Goal: Task Accomplishment & Management: Complete application form

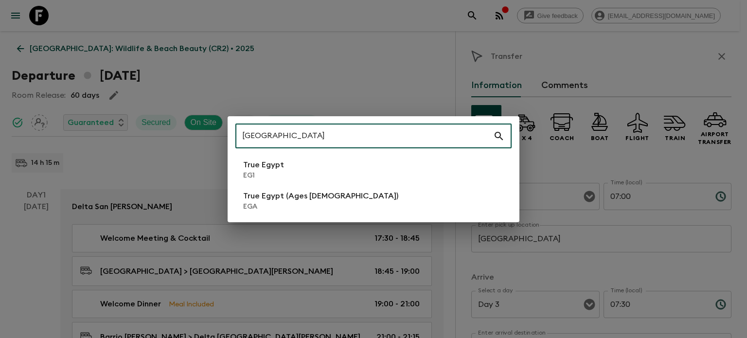
type input "[GEOGRAPHIC_DATA]"
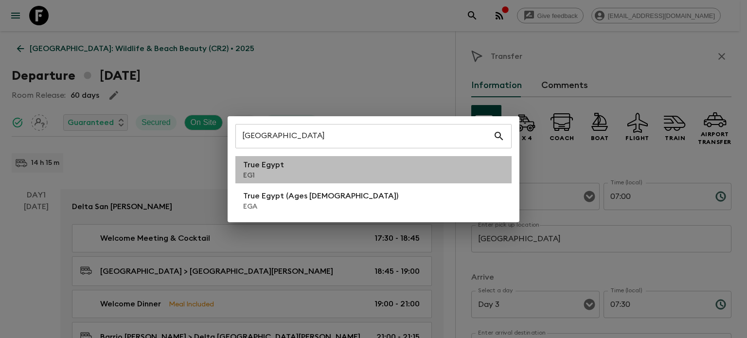
click at [371, 168] on li "True Egypt EG1" at bounding box center [373, 169] width 276 height 27
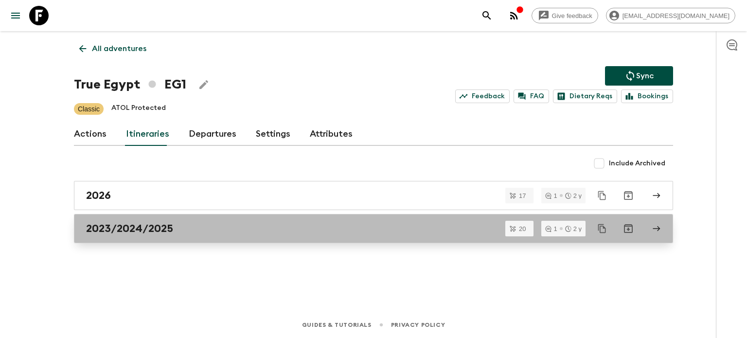
click at [283, 216] on link "2023/2024/2025" at bounding box center [373, 228] width 599 height 29
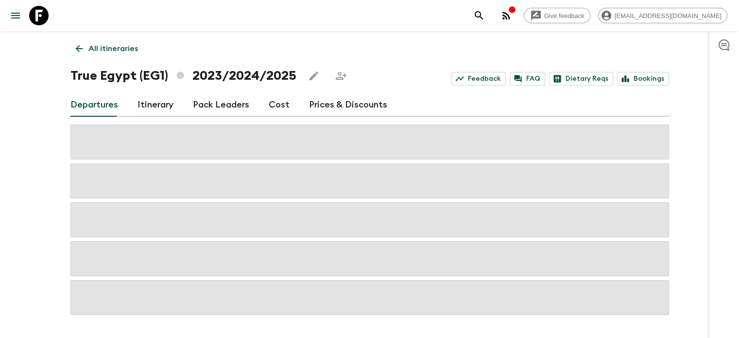
click at [171, 108] on link "Itinerary" at bounding box center [156, 104] width 36 height 23
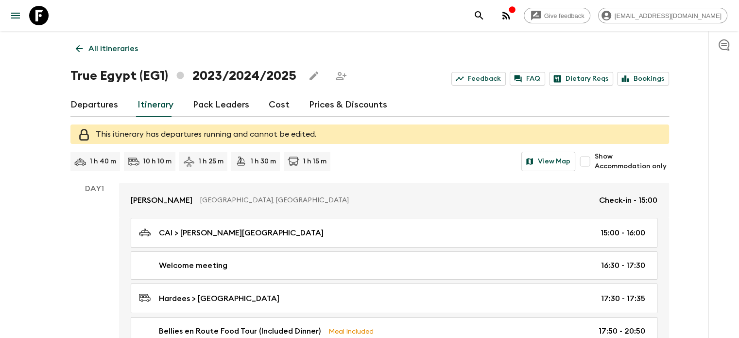
click at [109, 163] on p "1 h 40 m" at bounding box center [103, 162] width 26 height 10
click at [108, 159] on p "1 h 40 m" at bounding box center [103, 162] width 26 height 10
drag, startPoint x: 78, startPoint y: 163, endPoint x: 118, endPoint y: 161, distance: 39.9
click at [118, 161] on div "1 h 40 m" at bounding box center [95, 161] width 50 height 19
drag, startPoint x: 118, startPoint y: 161, endPoint x: 75, endPoint y: 158, distance: 42.9
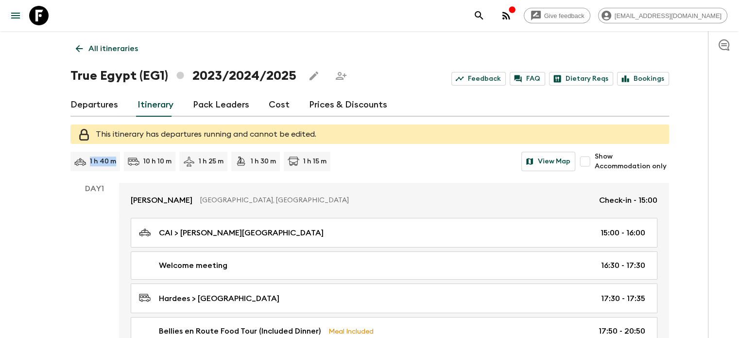
click at [75, 158] on div "1 h 40 m" at bounding box center [95, 161] width 50 height 19
click at [75, 158] on icon at bounding box center [80, 162] width 12 height 12
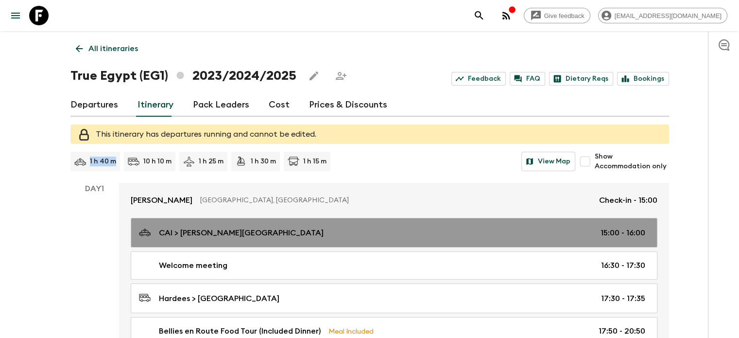
click at [143, 239] on div at bounding box center [145, 232] width 12 height 13
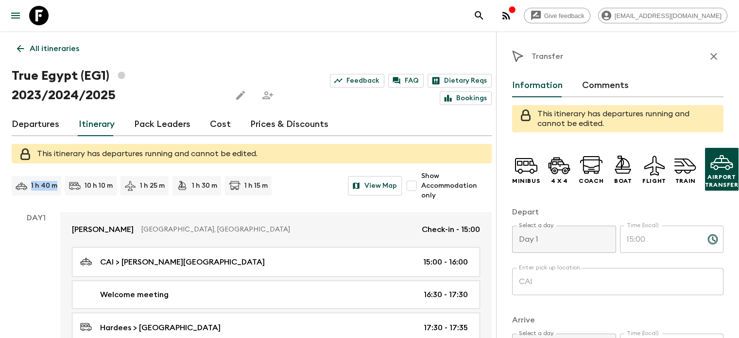
scroll to position [51, 0]
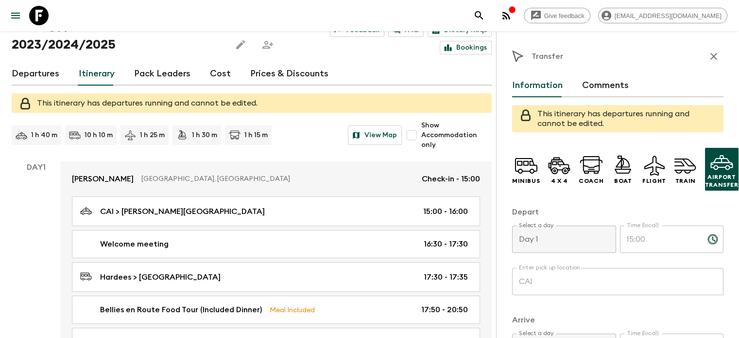
click at [103, 134] on p "10 h 10 m" at bounding box center [99, 135] width 28 height 10
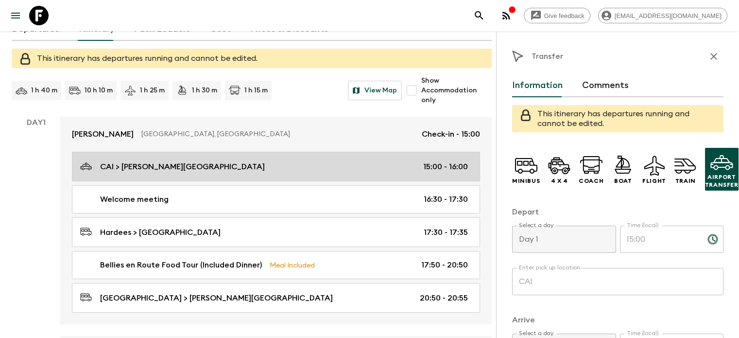
scroll to position [97, 0]
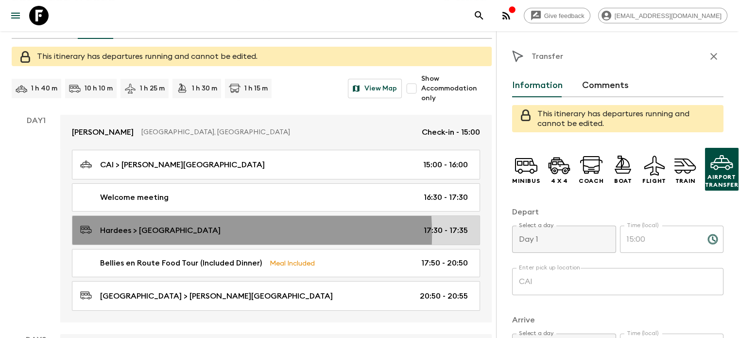
click at [124, 234] on p "Hardees > [GEOGRAPHIC_DATA]" at bounding box center [160, 231] width 121 height 12
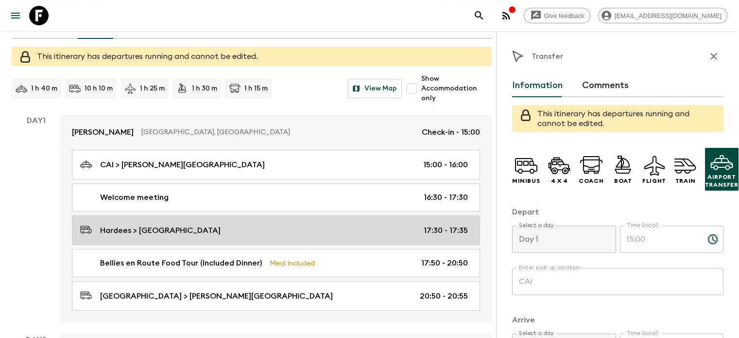
type input "Hardees"
type input "[GEOGRAPHIC_DATA]"
type input "17:30"
type input "17:35"
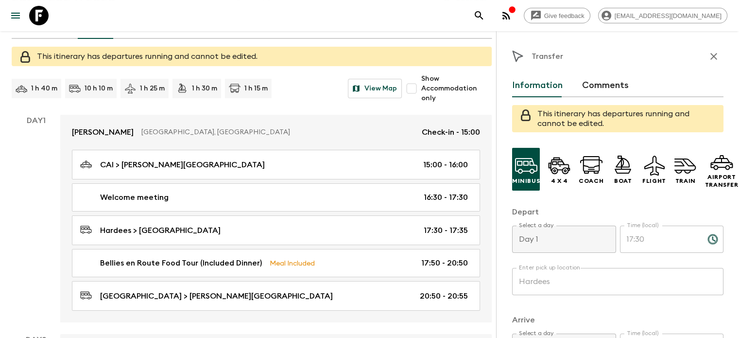
click at [251, 88] on p "1 h 15 m" at bounding box center [256, 89] width 23 height 10
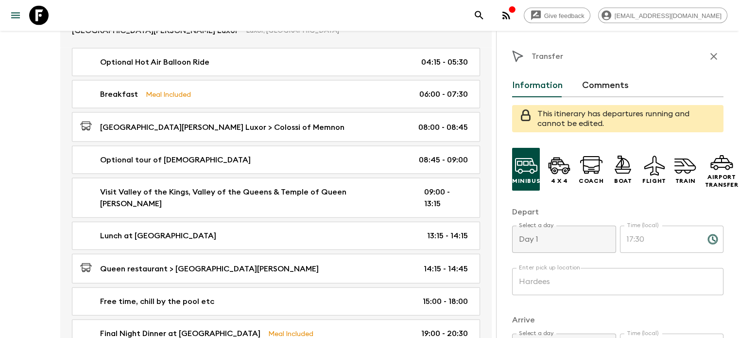
scroll to position [2112, 0]
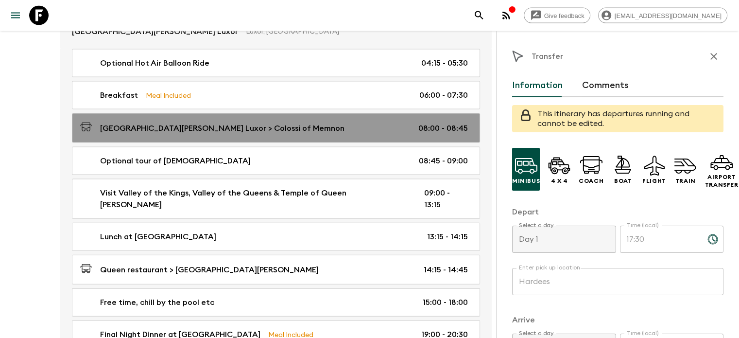
click at [316, 125] on div "[GEOGRAPHIC_DATA][PERSON_NAME] Luxor > Colossi of Memnon 08:00 - 08:45" at bounding box center [274, 128] width 388 height 13
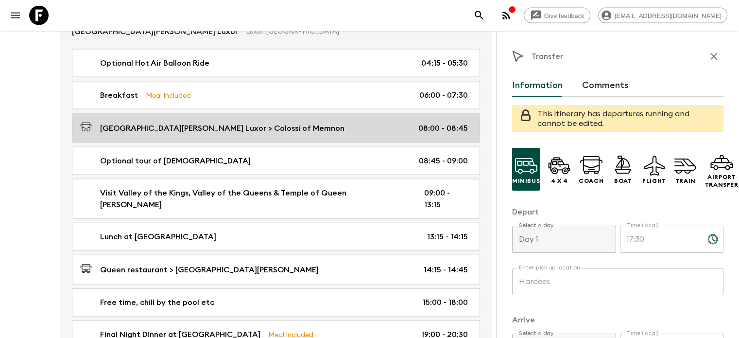
type input "[GEOGRAPHIC_DATA][PERSON_NAME] Luxor"
type input "Colossi of Memnon"
type input "Day 7"
type input "08:00"
type input "Day 7"
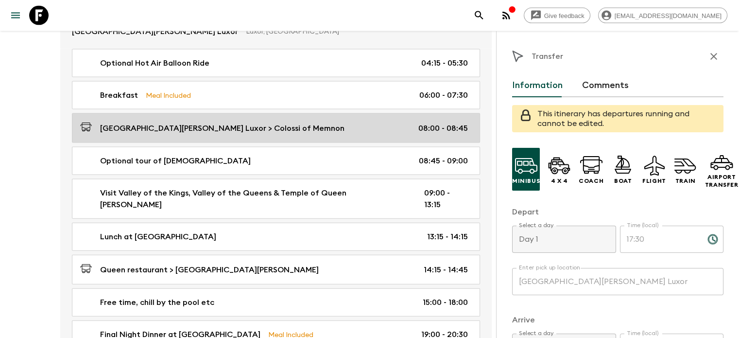
type input "08:45"
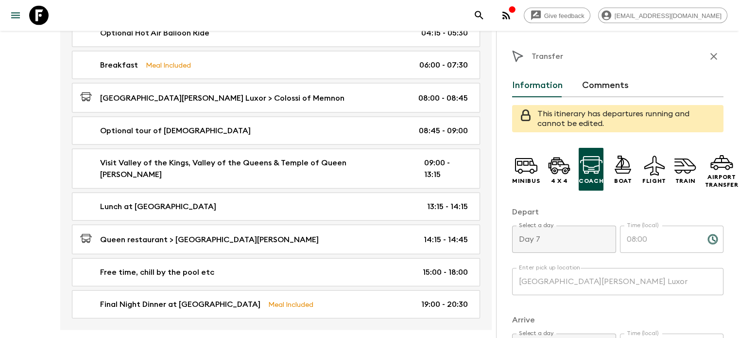
scroll to position [2146, 0]
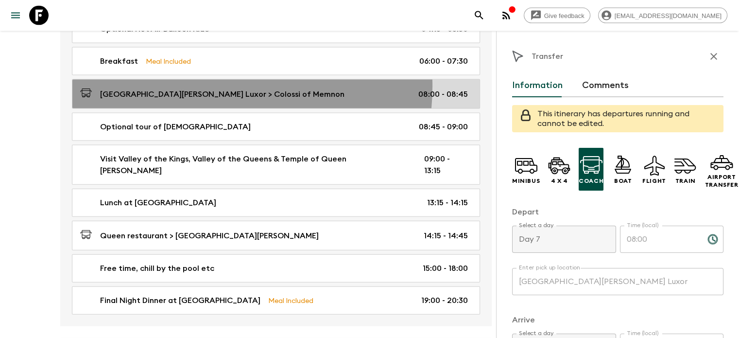
click at [202, 87] on link "[GEOGRAPHIC_DATA][PERSON_NAME] Luxor > Colossi of Memnon 08:00 - 08:45" at bounding box center [276, 94] width 408 height 30
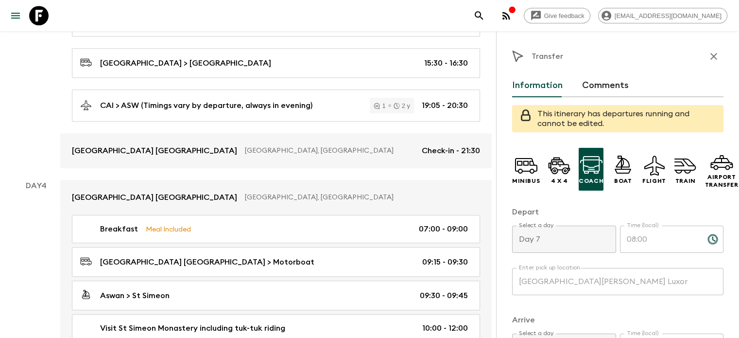
scroll to position [903, 0]
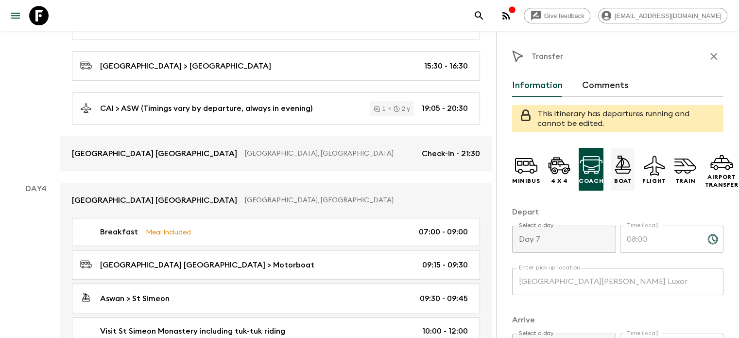
click at [612, 158] on icon at bounding box center [623, 165] width 23 height 23
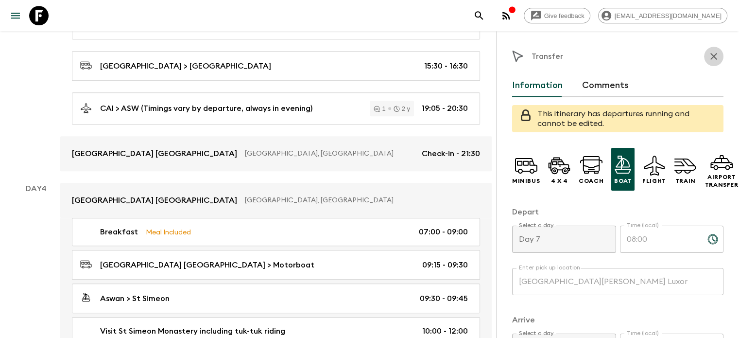
click at [713, 56] on button "button" at bounding box center [713, 56] width 19 height 19
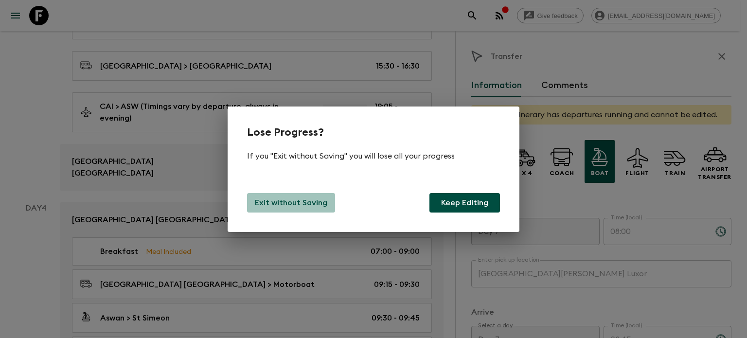
click at [301, 206] on p "Exit without Saving" at bounding box center [291, 203] width 72 height 12
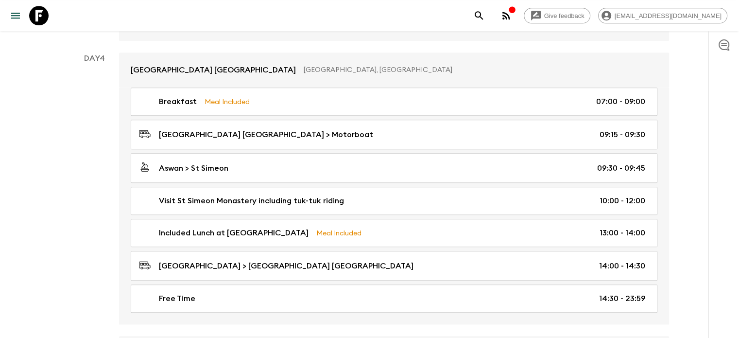
scroll to position [1003, 0]
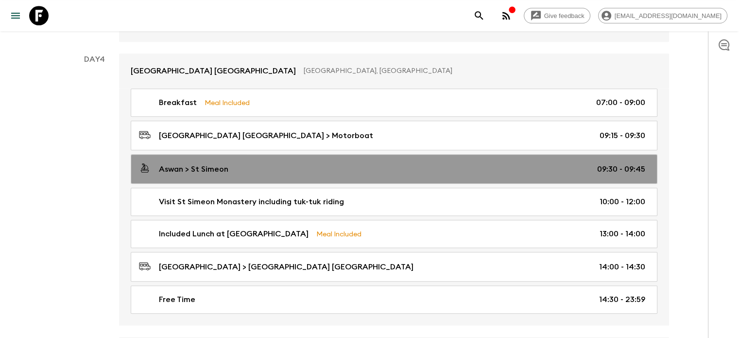
click at [238, 163] on div "Aswan > St Simeon 09:30 - 09:45" at bounding box center [392, 168] width 507 height 13
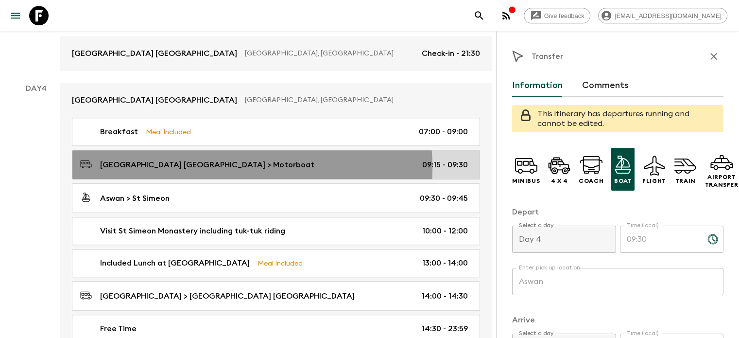
click at [225, 171] on p "[GEOGRAPHIC_DATA] [GEOGRAPHIC_DATA] > Motorboat" at bounding box center [207, 165] width 214 height 12
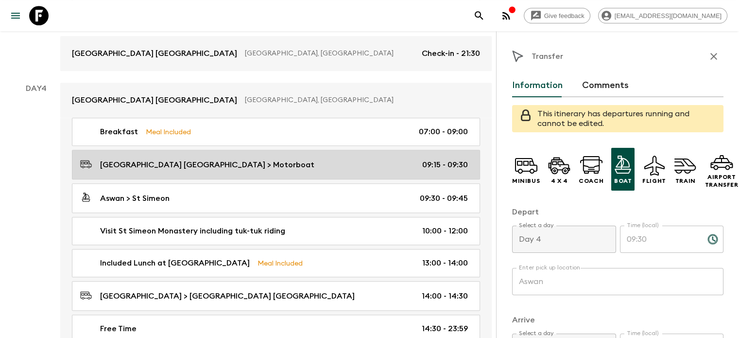
type input "[GEOGRAPHIC_DATA] [GEOGRAPHIC_DATA]"
type input "Motorboat"
type input "09:15"
type input "09:30"
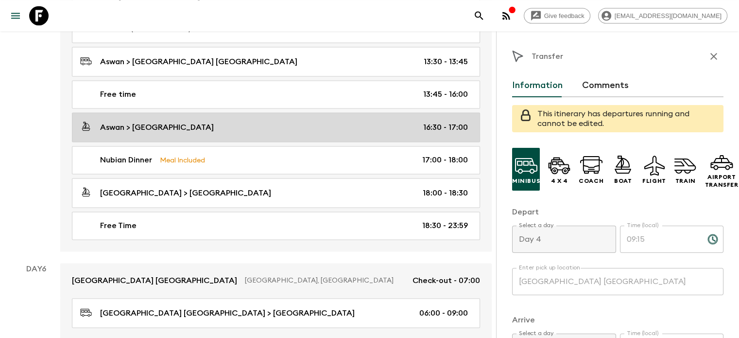
scroll to position [1501, 0]
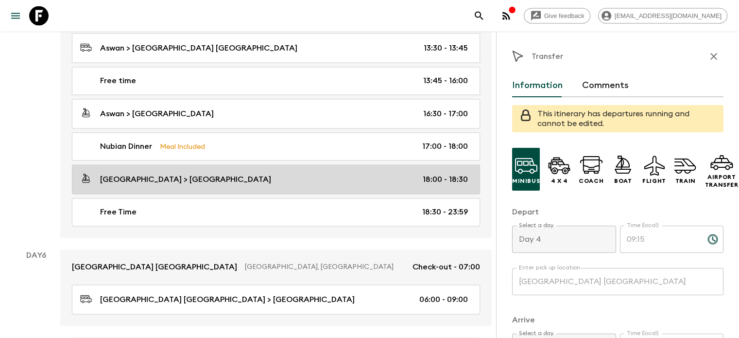
click at [203, 180] on div "[GEOGRAPHIC_DATA] > [GEOGRAPHIC_DATA] 18:00 - 18:30" at bounding box center [274, 179] width 388 height 13
type input "[GEOGRAPHIC_DATA]"
type input "Aswan"
type input "Day 5"
type input "18:00"
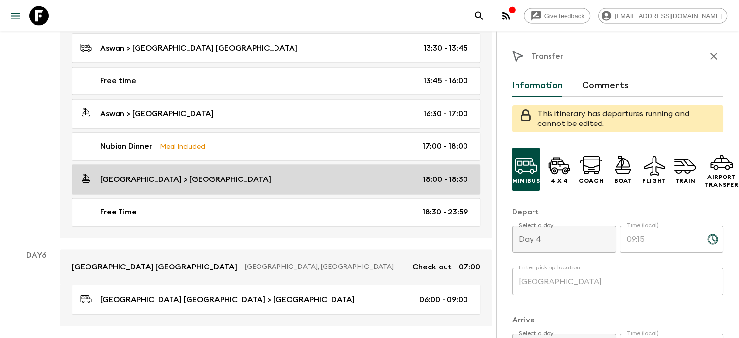
type input "Day 5"
type input "18:30"
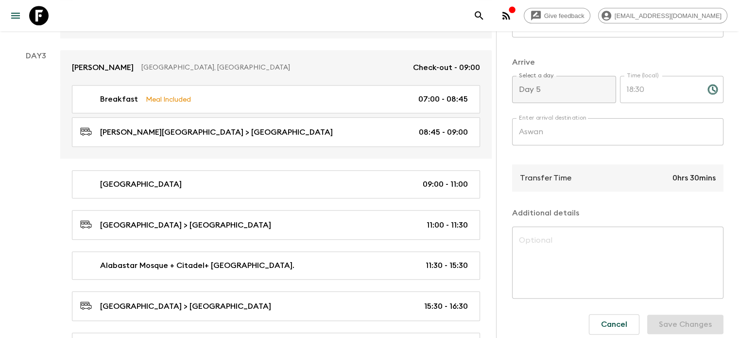
scroll to position [772, 0]
